Goal: Find specific page/section: Find specific page/section

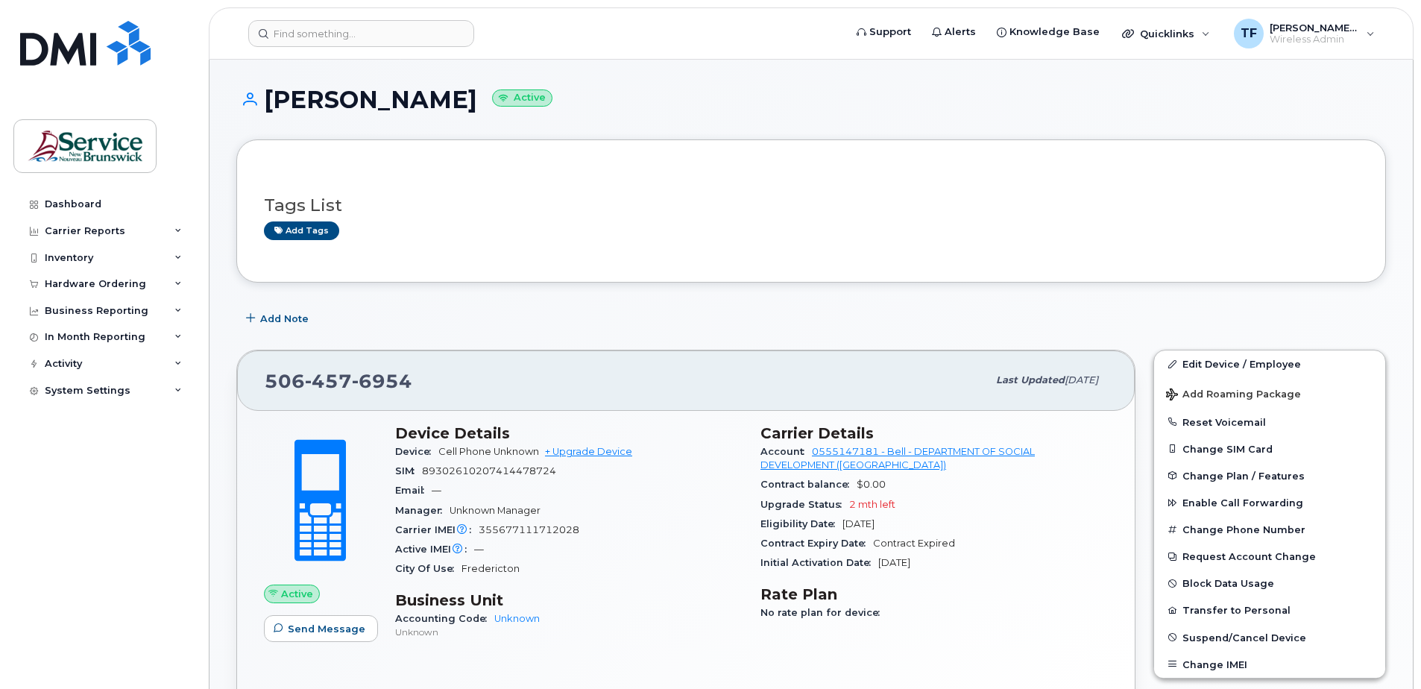
scroll to position [23, 0]
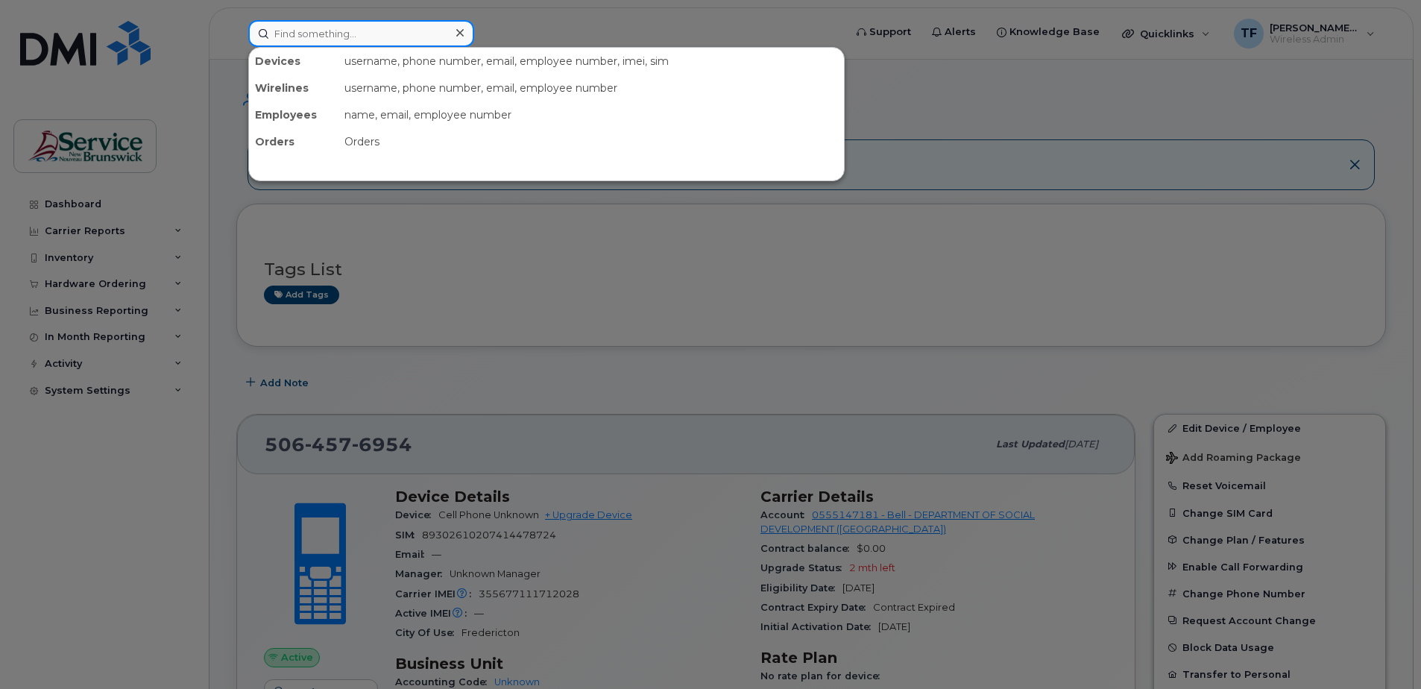
click at [357, 34] on input at bounding box center [361, 33] width 226 height 27
click at [781, 236] on div at bounding box center [710, 344] width 1421 height 689
click at [305, 29] on input at bounding box center [361, 33] width 226 height 27
paste input "[PHONE_NUMBER]"
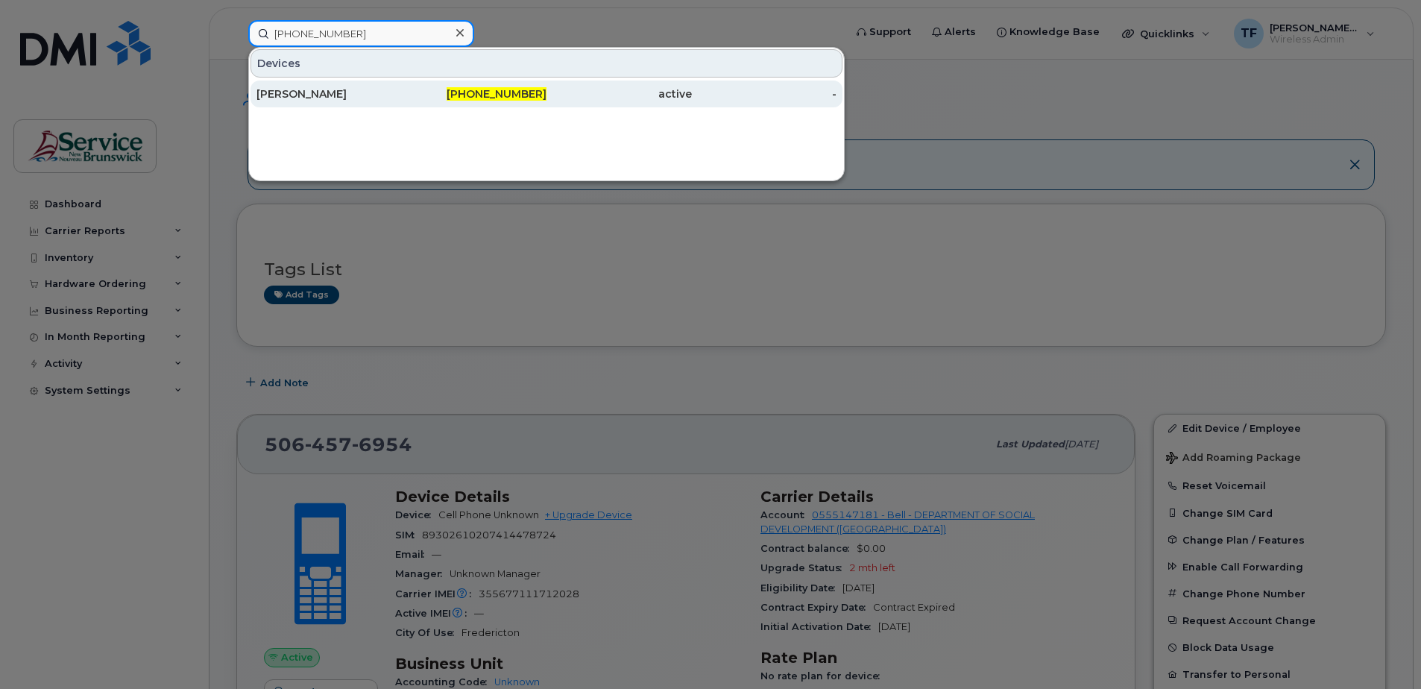
type input "[PHONE_NUMBER]"
click at [402, 101] on div "[PERSON_NAME]" at bounding box center [474, 94] width 145 height 27
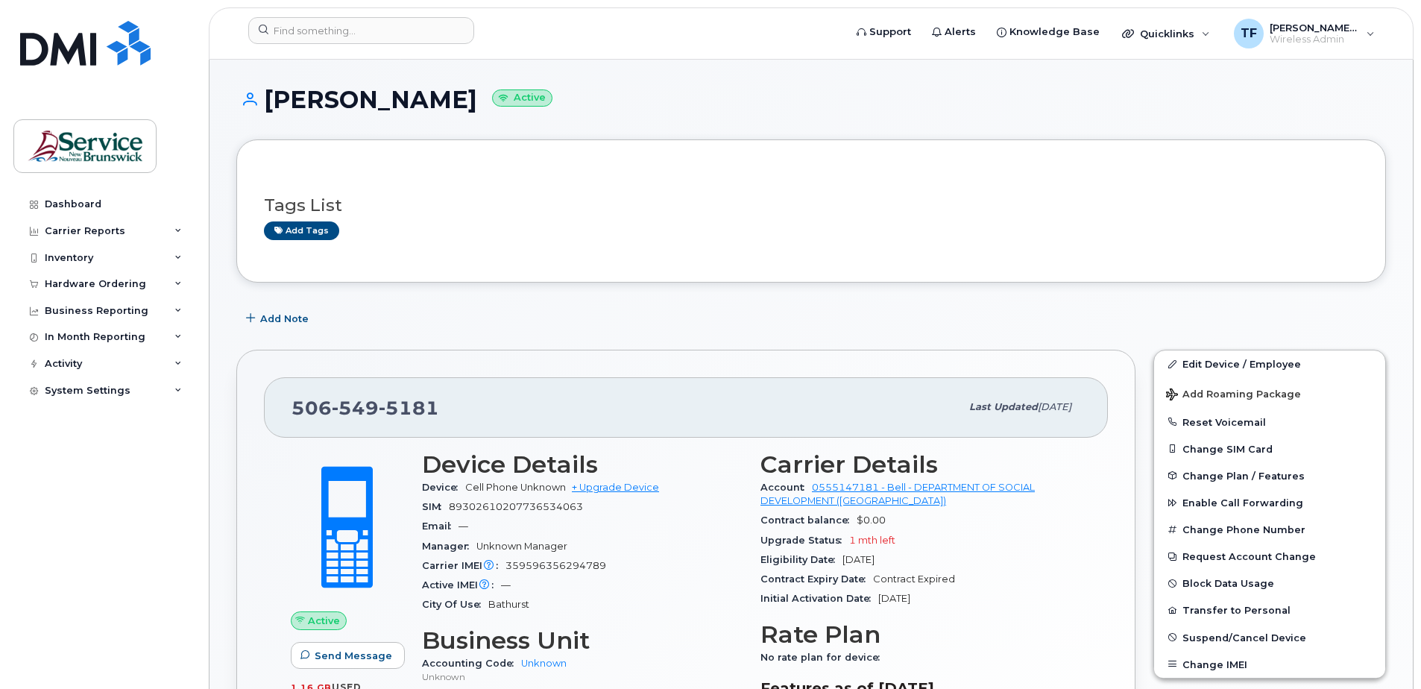
click at [408, 400] on span "5181" at bounding box center [409, 408] width 60 height 22
copy span "[PHONE_NUMBER]"
